Goal: Task Accomplishment & Management: Use online tool/utility

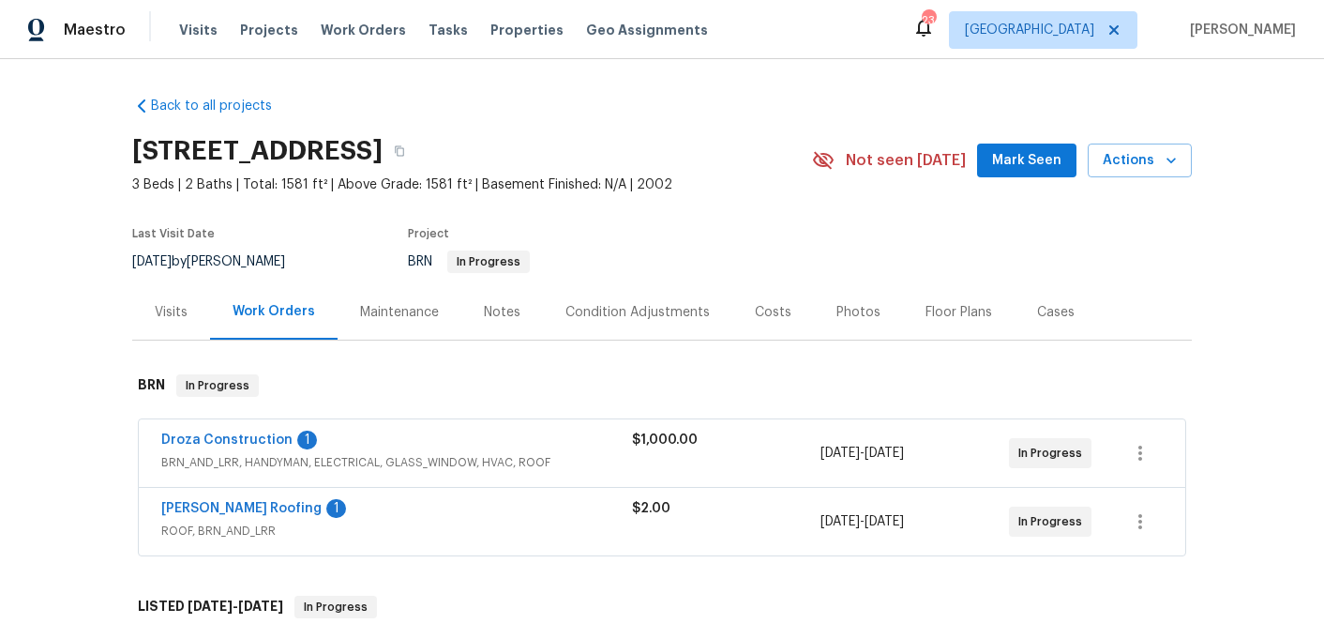
click at [514, 450] on div "Droza Construction 1" at bounding box center [396, 441] width 471 height 23
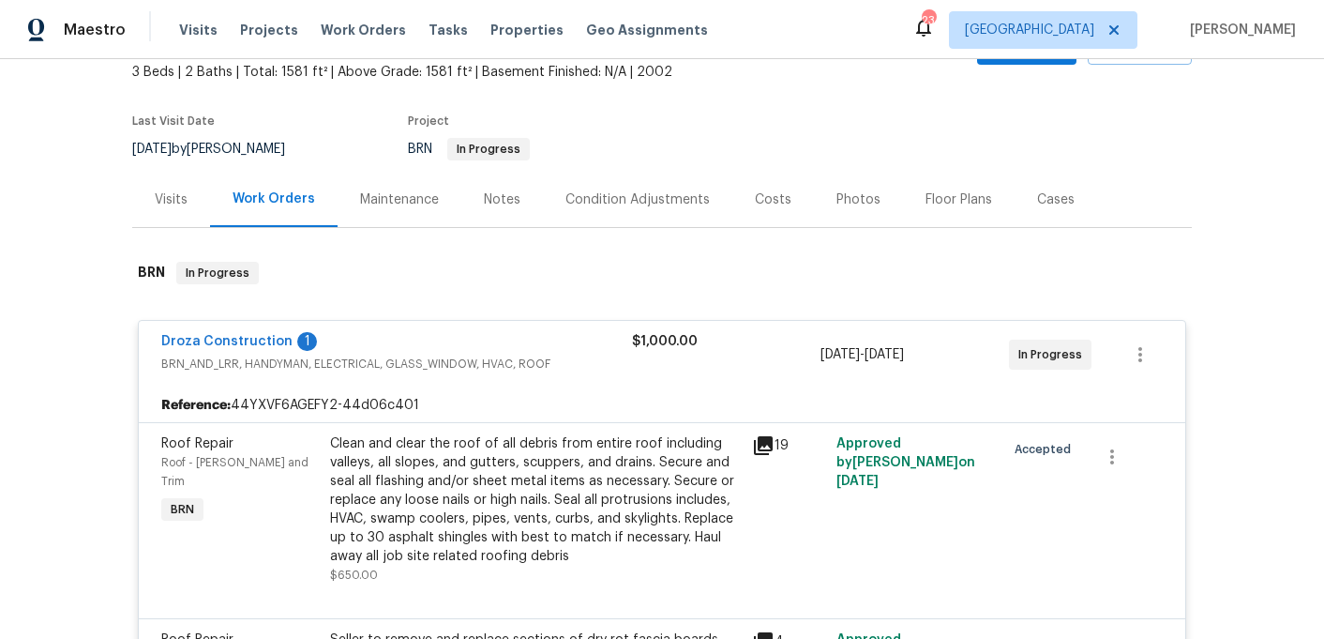
scroll to position [117, 0]
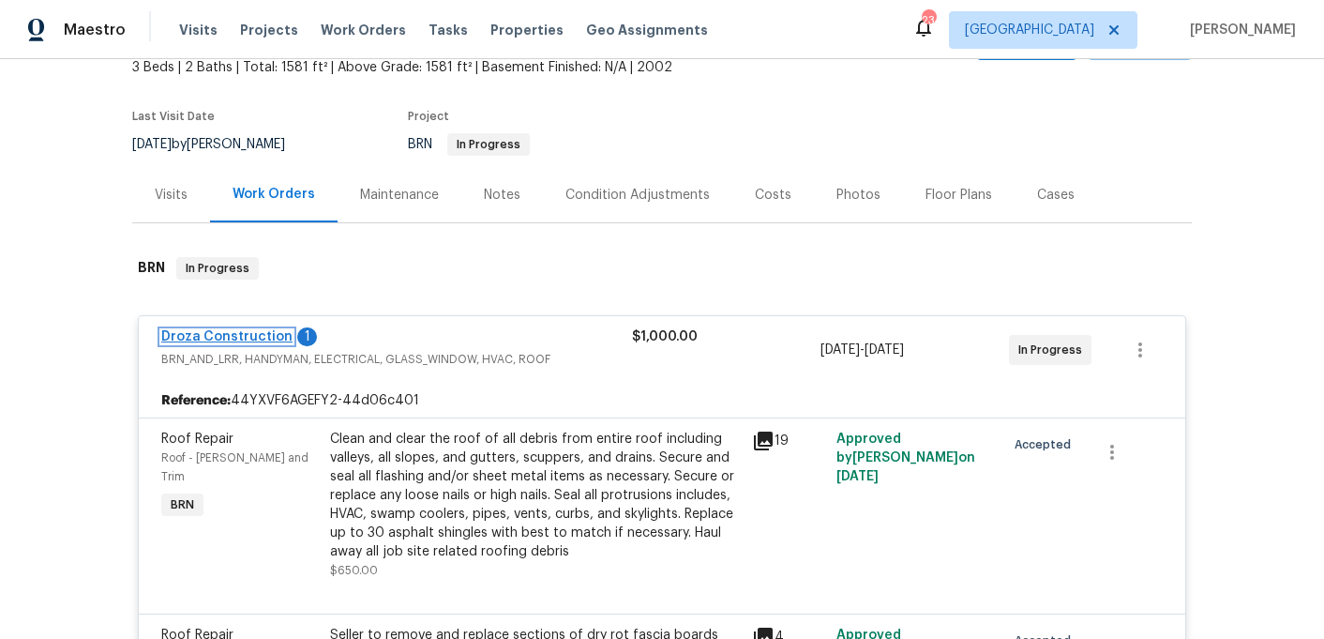
click at [245, 337] on link "Droza Construction" at bounding box center [226, 336] width 131 height 13
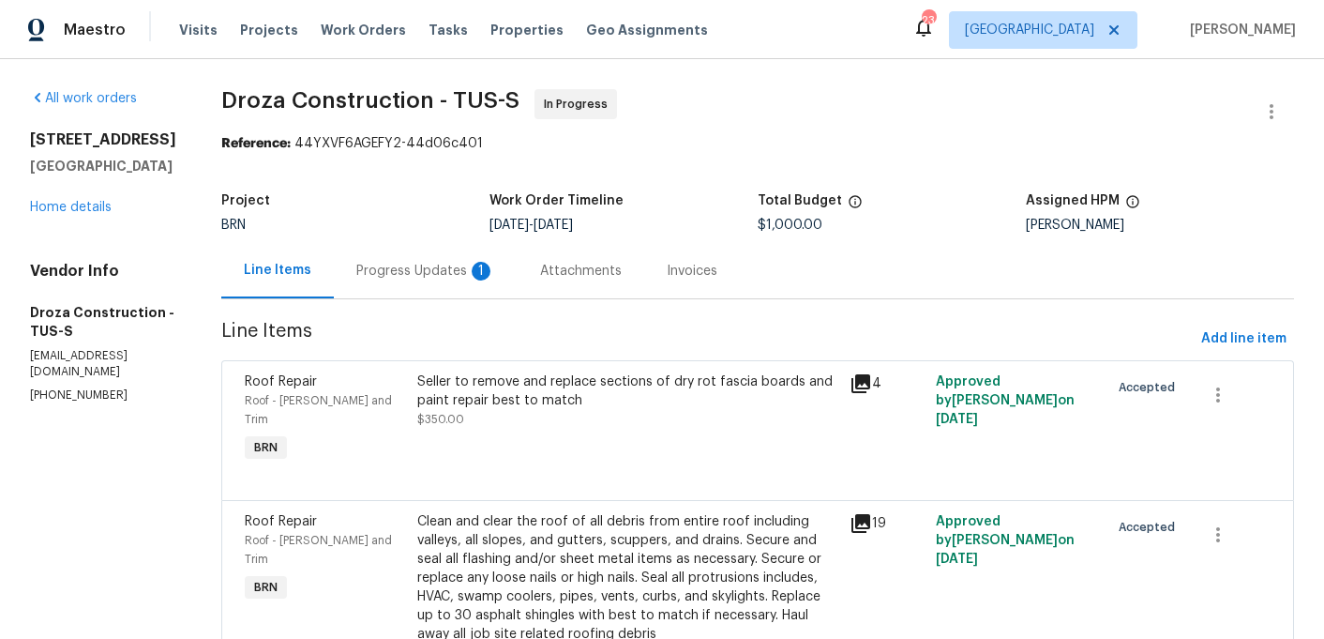
click at [437, 285] on div "Progress Updates 1" at bounding box center [426, 270] width 184 height 55
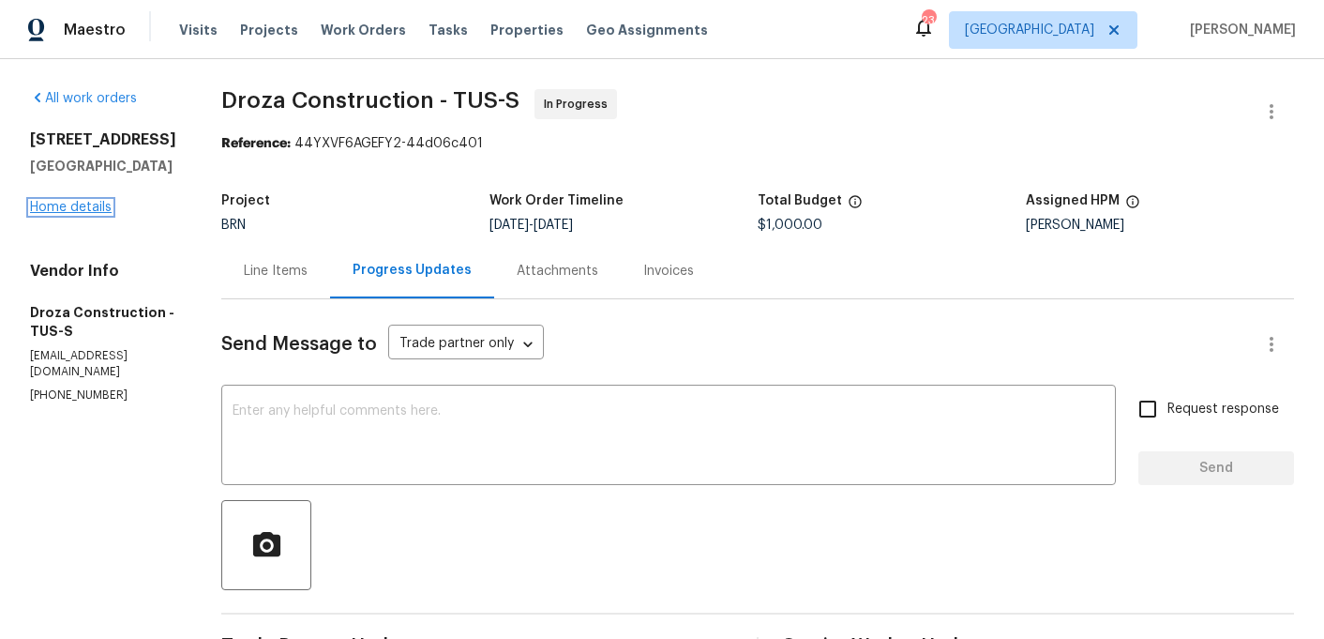
click at [80, 205] on link "Home details" at bounding box center [71, 207] width 82 height 13
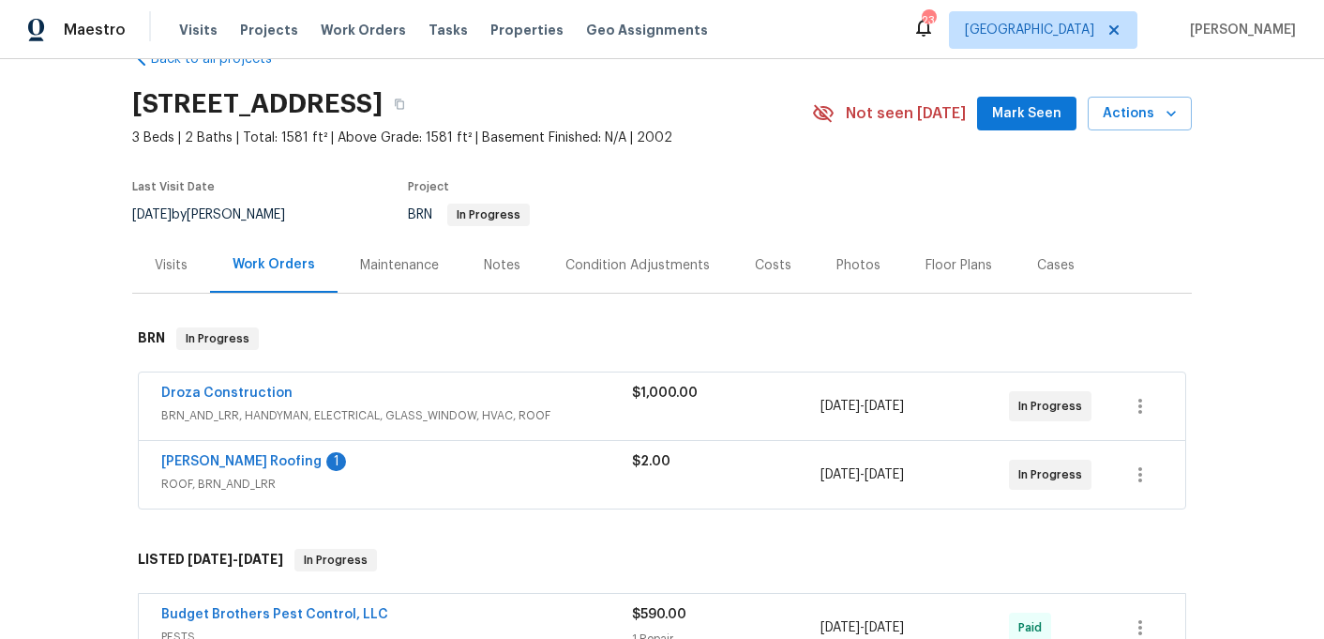
scroll to position [111, 0]
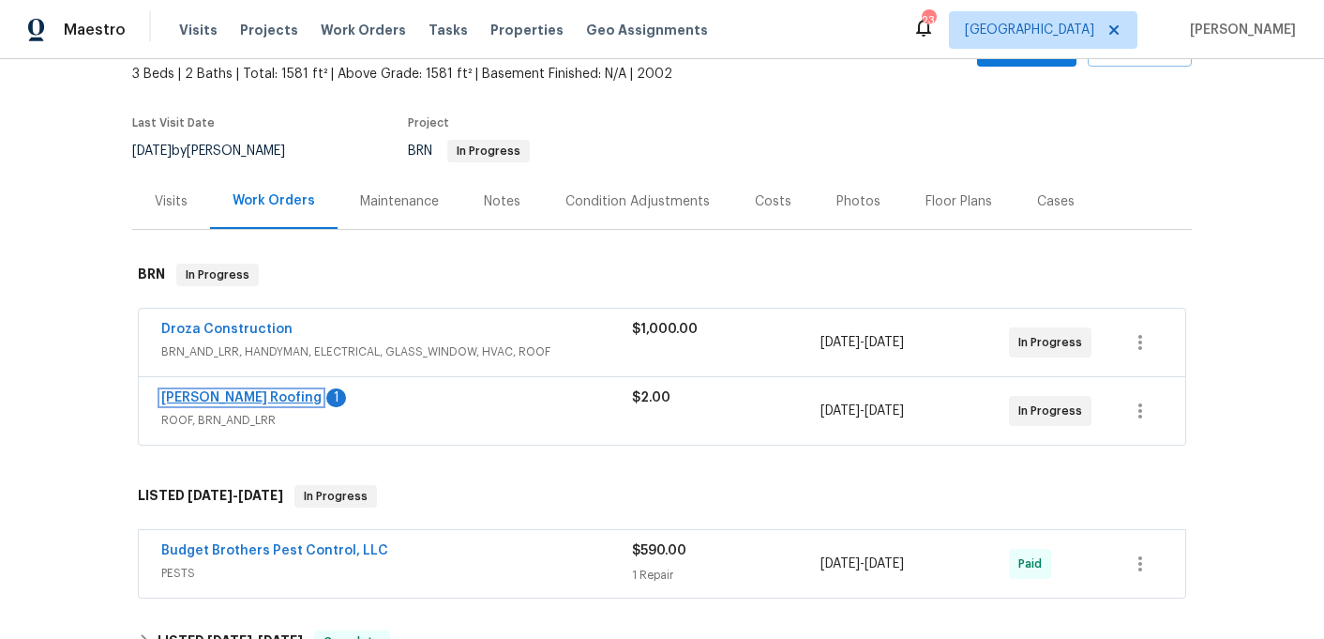
click at [202, 394] on link "[PERSON_NAME] Roofing" at bounding box center [241, 397] width 160 height 13
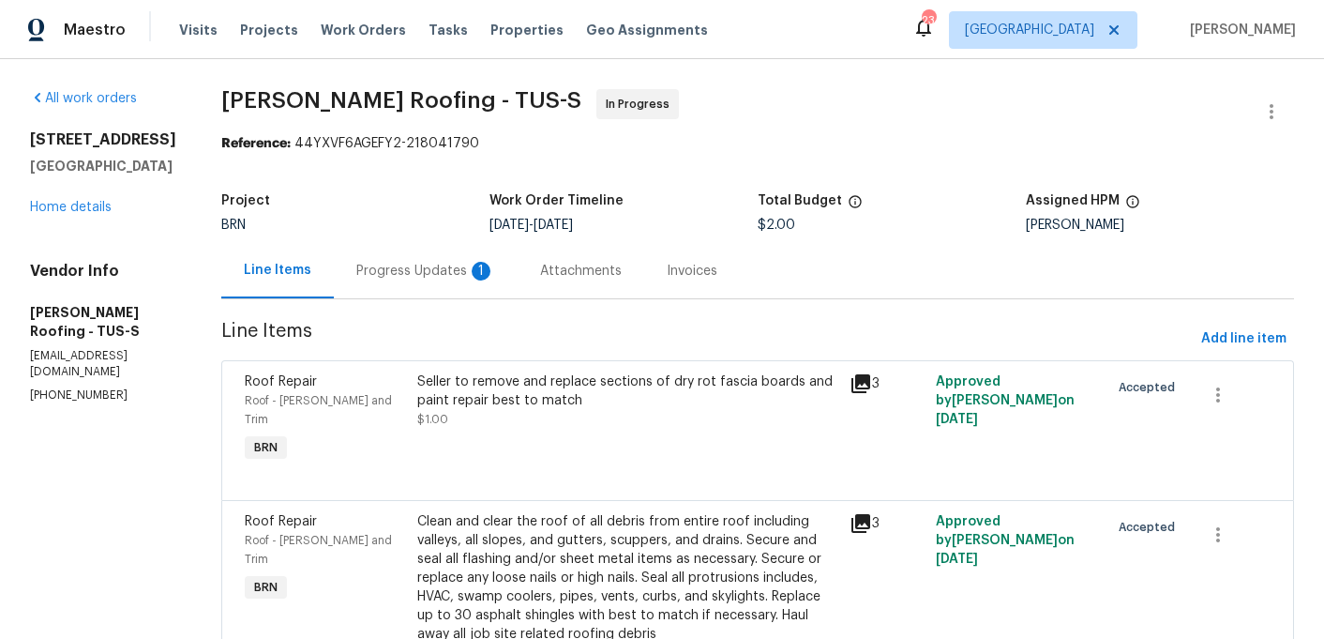
click at [445, 273] on div "Progress Updates 1" at bounding box center [425, 271] width 139 height 19
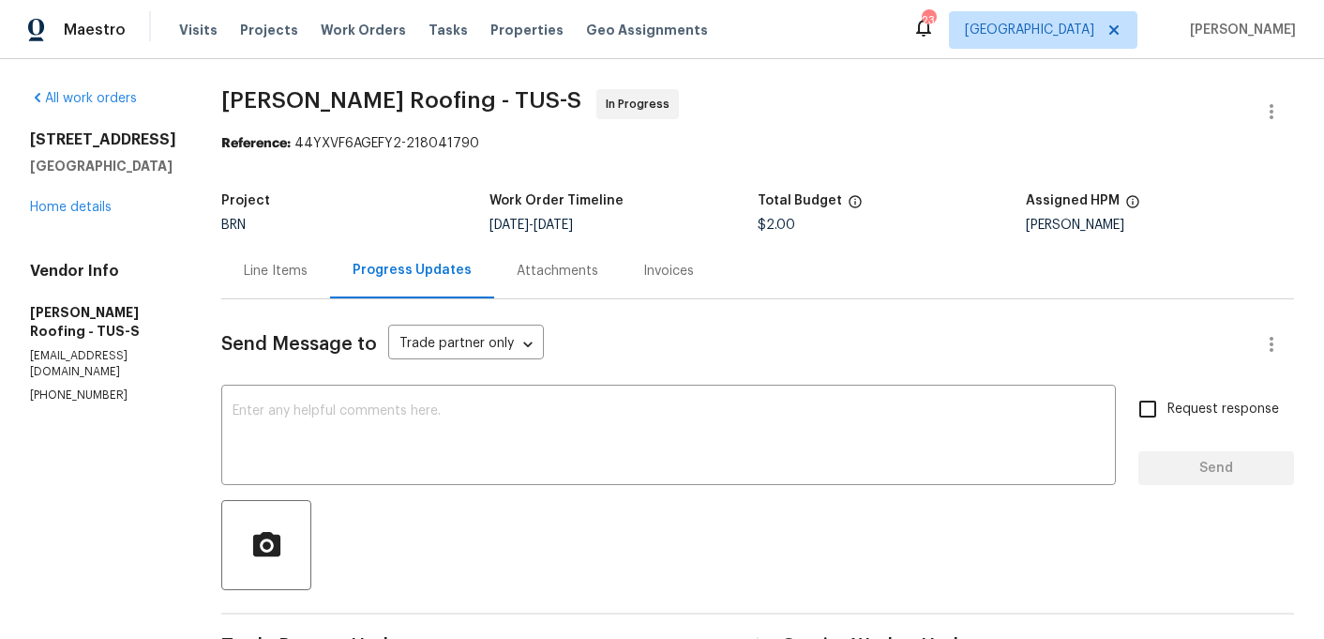
click at [294, 261] on div "Line Items" at bounding box center [275, 270] width 109 height 55
